Goal: Transaction & Acquisition: Purchase product/service

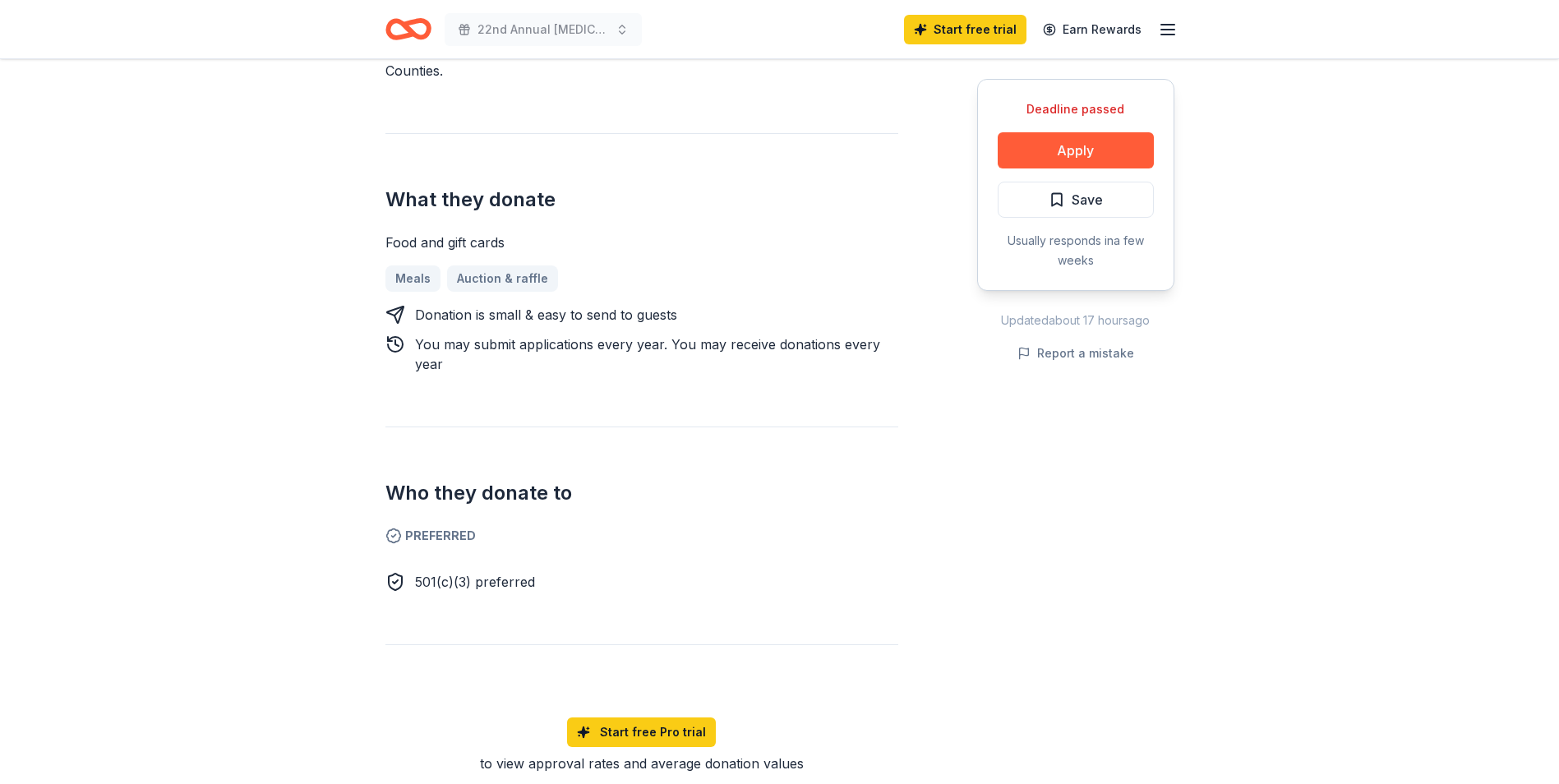
scroll to position [262, 0]
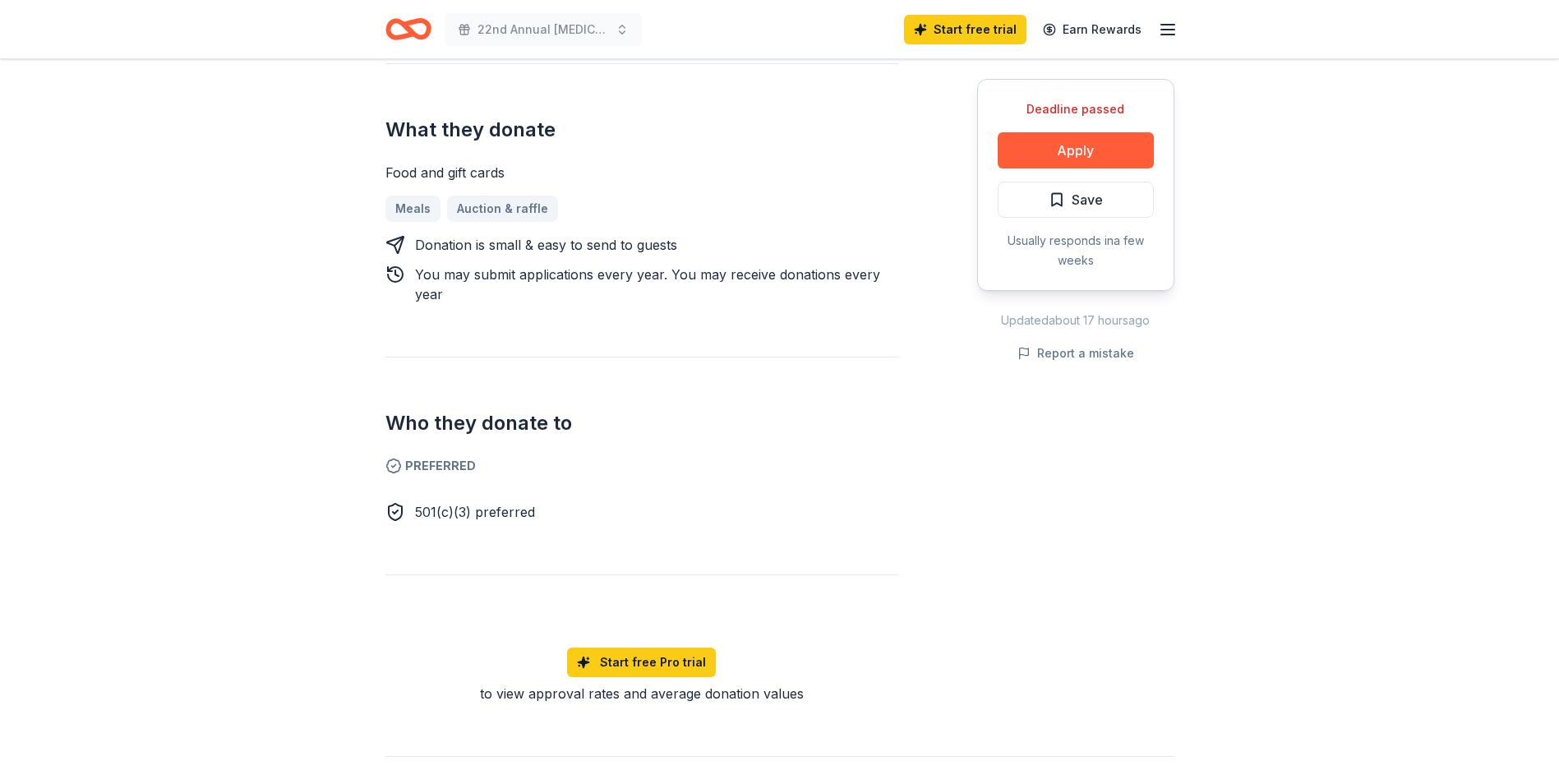
scroll to position [410, 0]
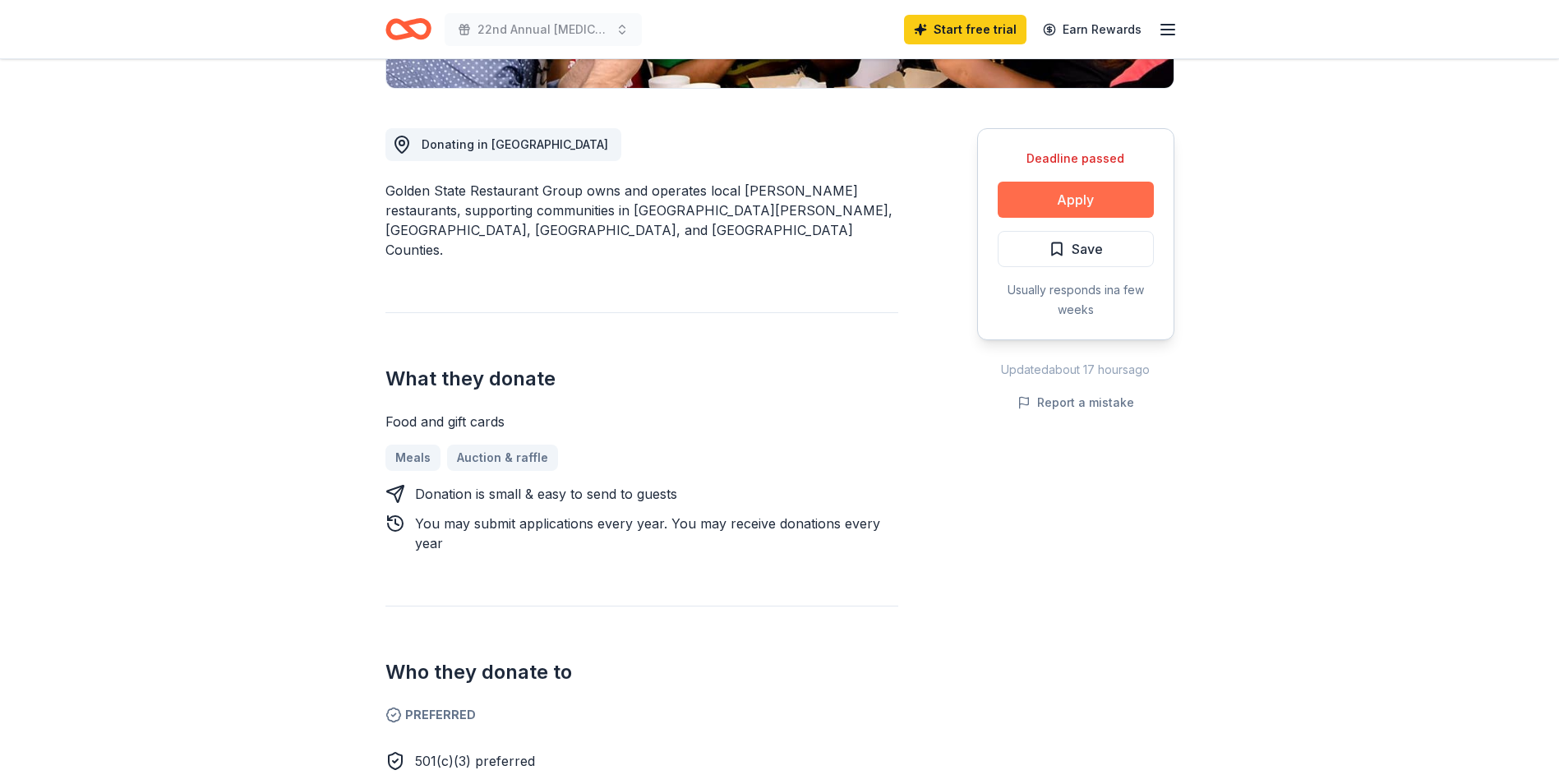
click at [1068, 197] on button "Apply" at bounding box center [1075, 199] width 156 height 36
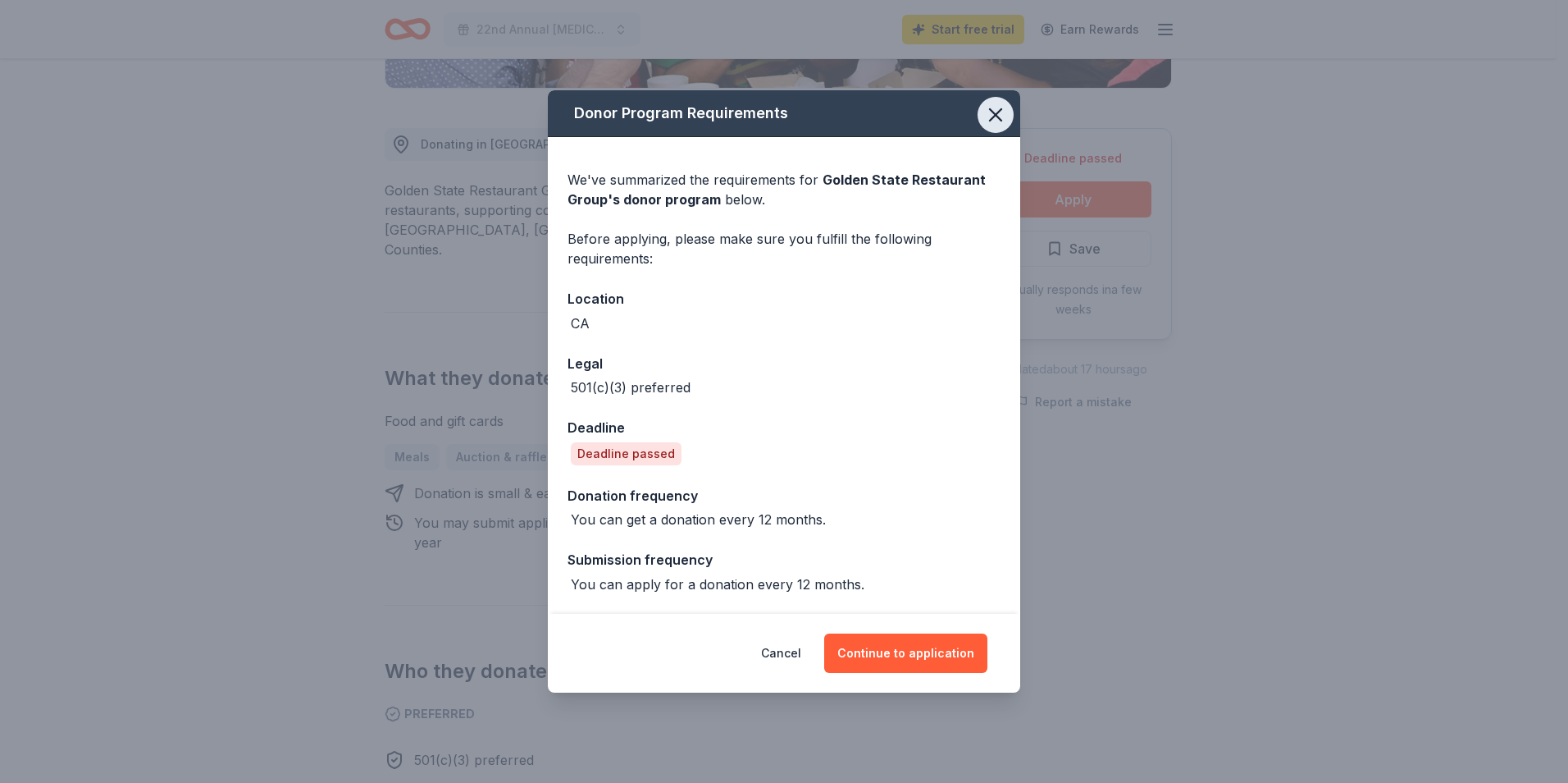
click at [995, 113] on icon "button" at bounding box center [996, 114] width 23 height 23
